Goal: Task Accomplishment & Management: Complete application form

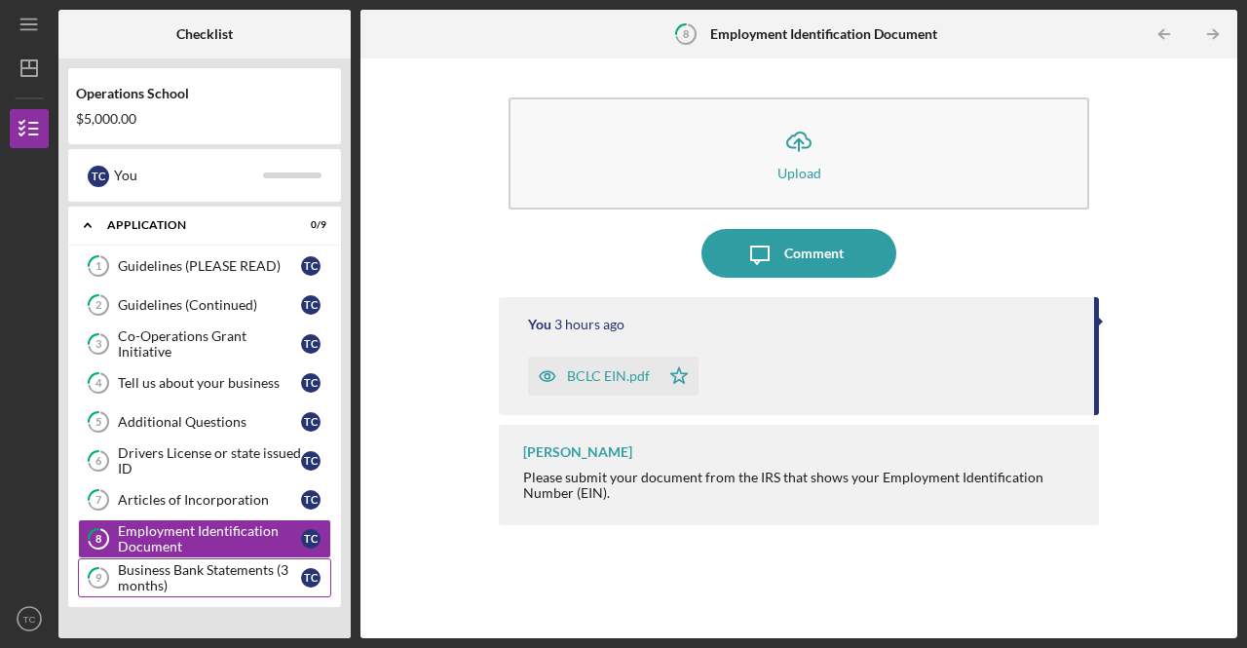
click at [244, 568] on div "Business Bank Statements (3 months)" at bounding box center [209, 577] width 183 height 31
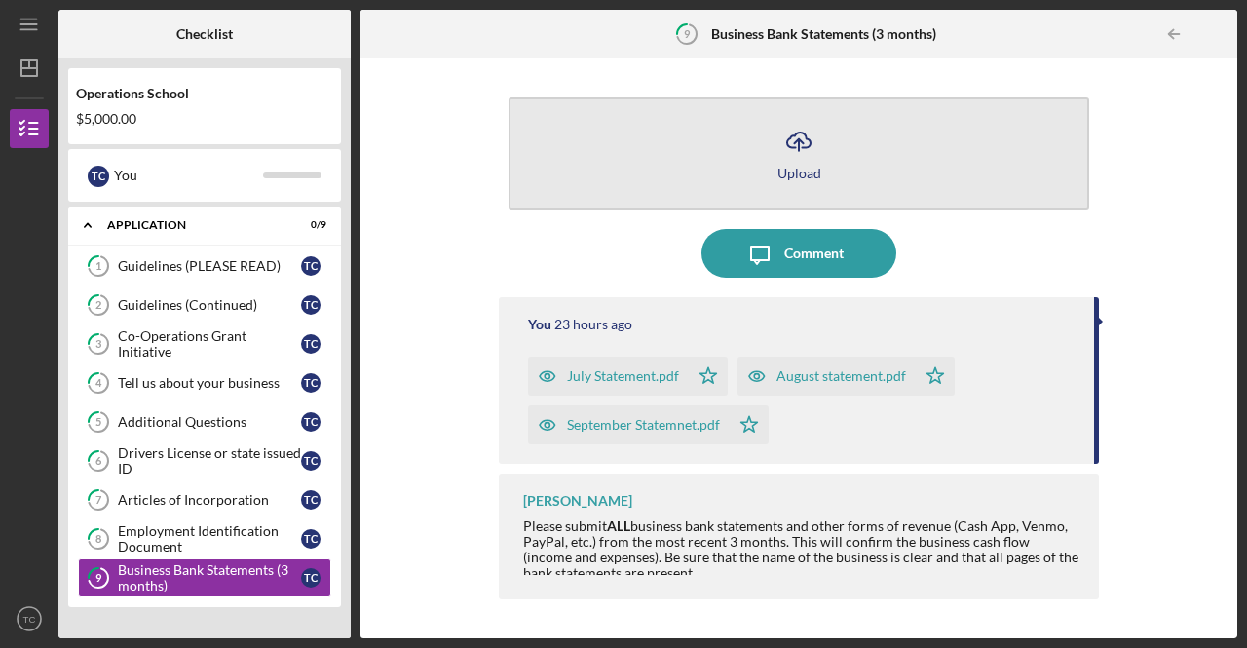
click at [804, 153] on icon "Icon/Upload" at bounding box center [798, 141] width 49 height 49
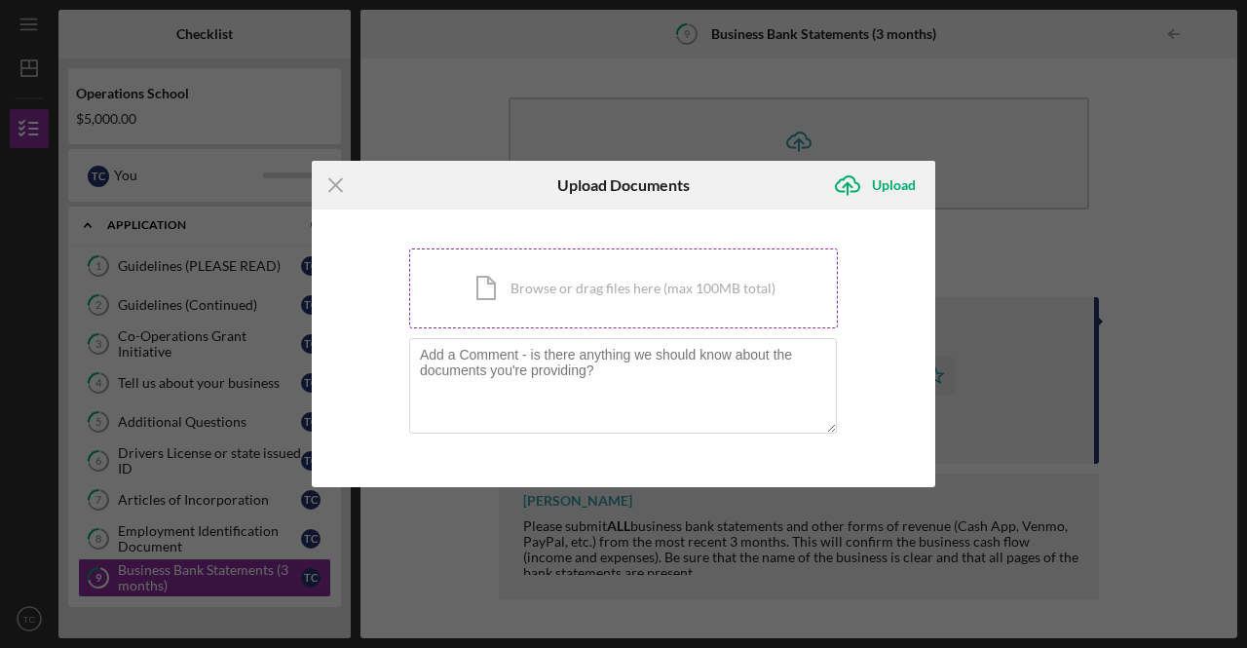
click at [590, 307] on div "Icon/Document Browse or drag files here (max 100MB total) Tap to choose files o…" at bounding box center [623, 288] width 429 height 80
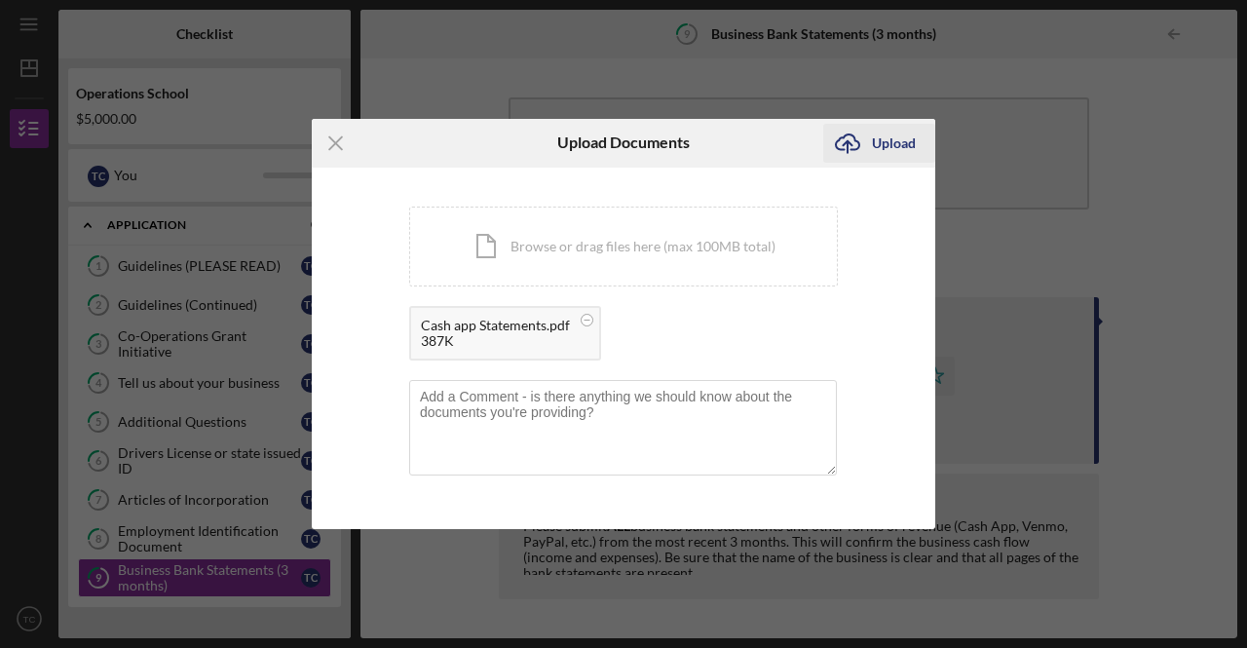
click at [890, 143] on div "Upload" at bounding box center [894, 143] width 44 height 39
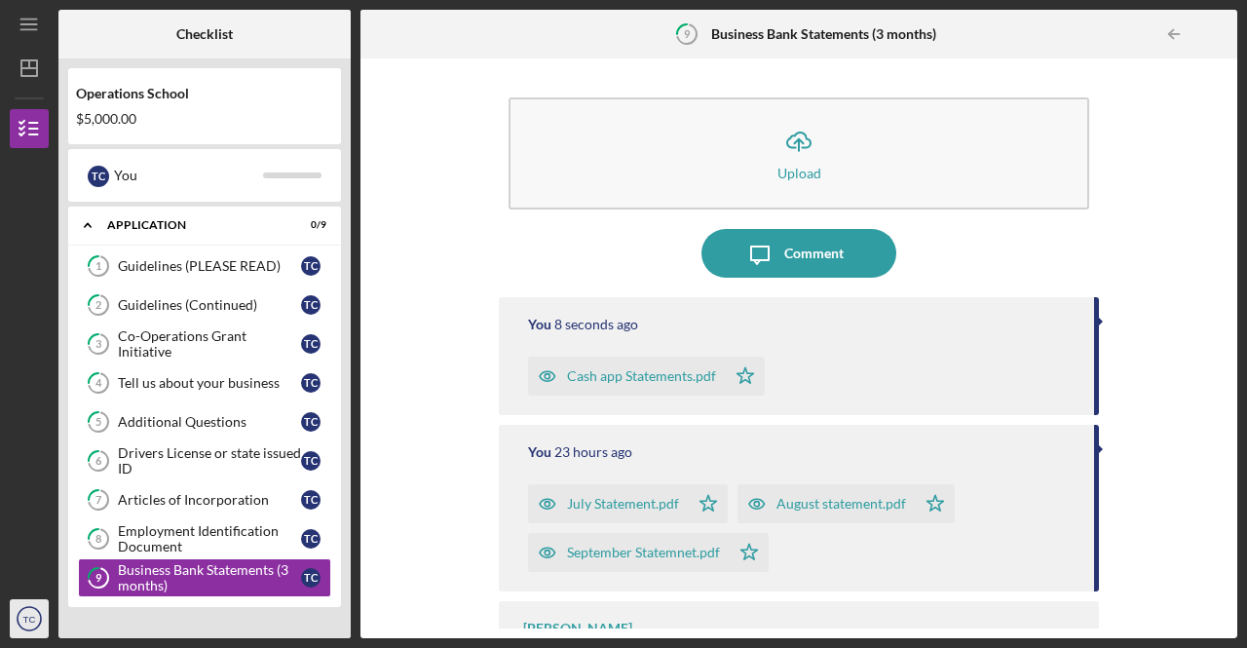
click at [35, 616] on icon "TC" at bounding box center [29, 618] width 39 height 49
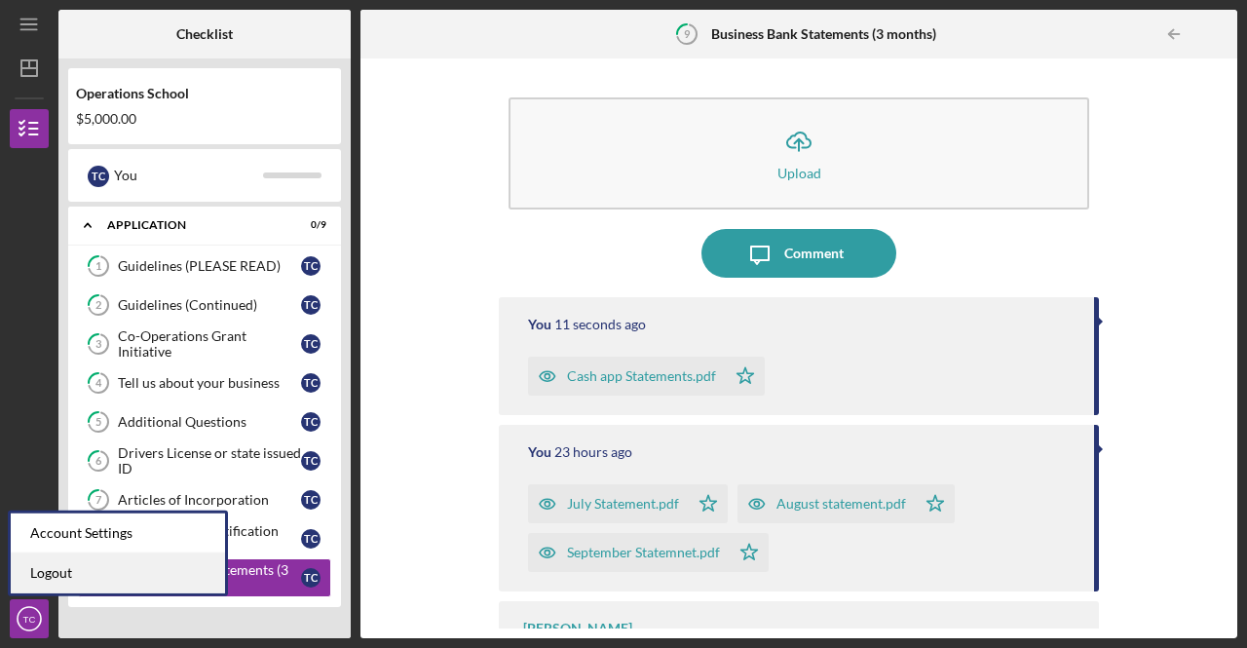
click at [49, 579] on link "Logout" at bounding box center [118, 573] width 214 height 40
